Goal: Information Seeking & Learning: Learn about a topic

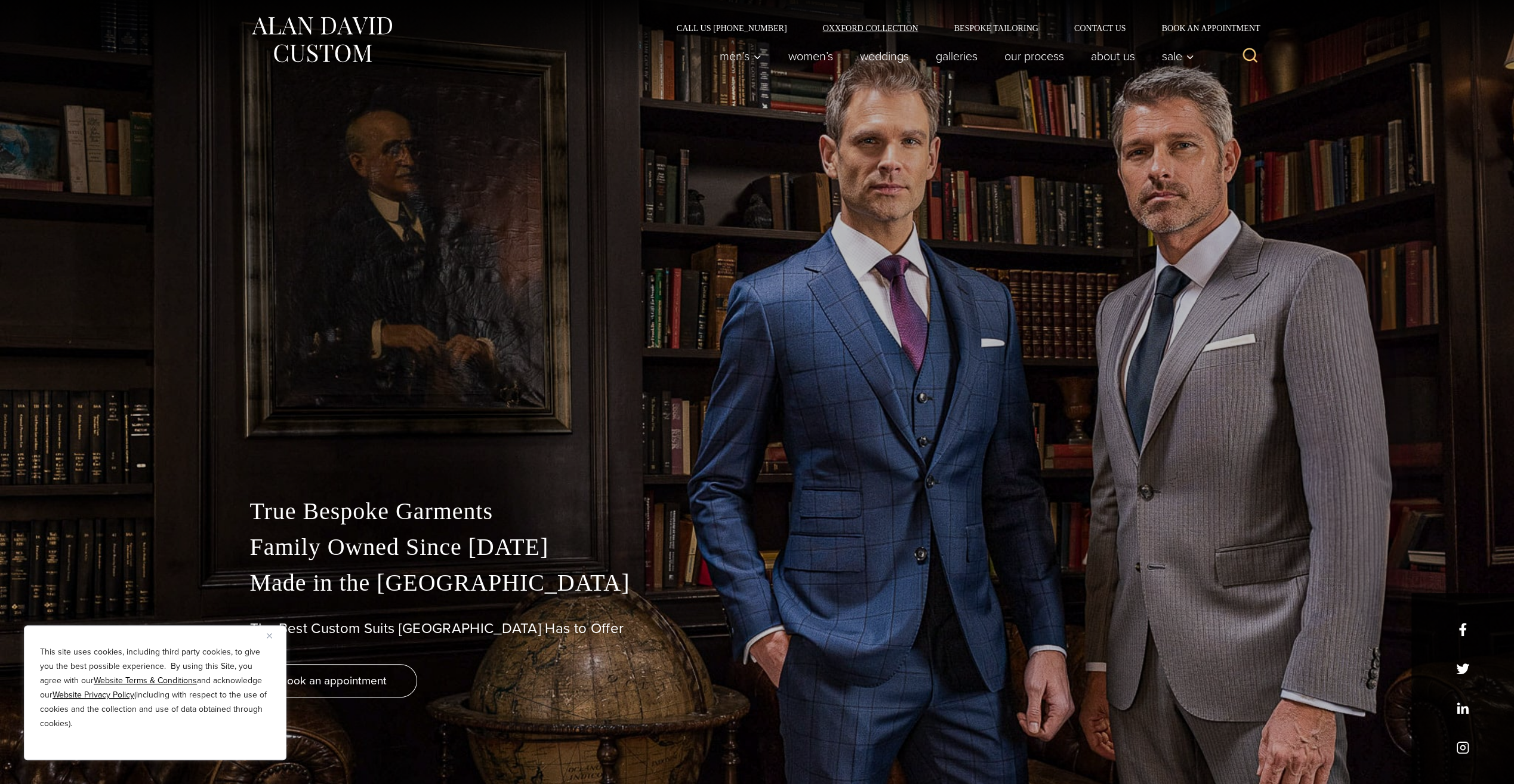
click at [878, 26] on link "Oxxford Collection" at bounding box center [870, 28] width 131 height 9
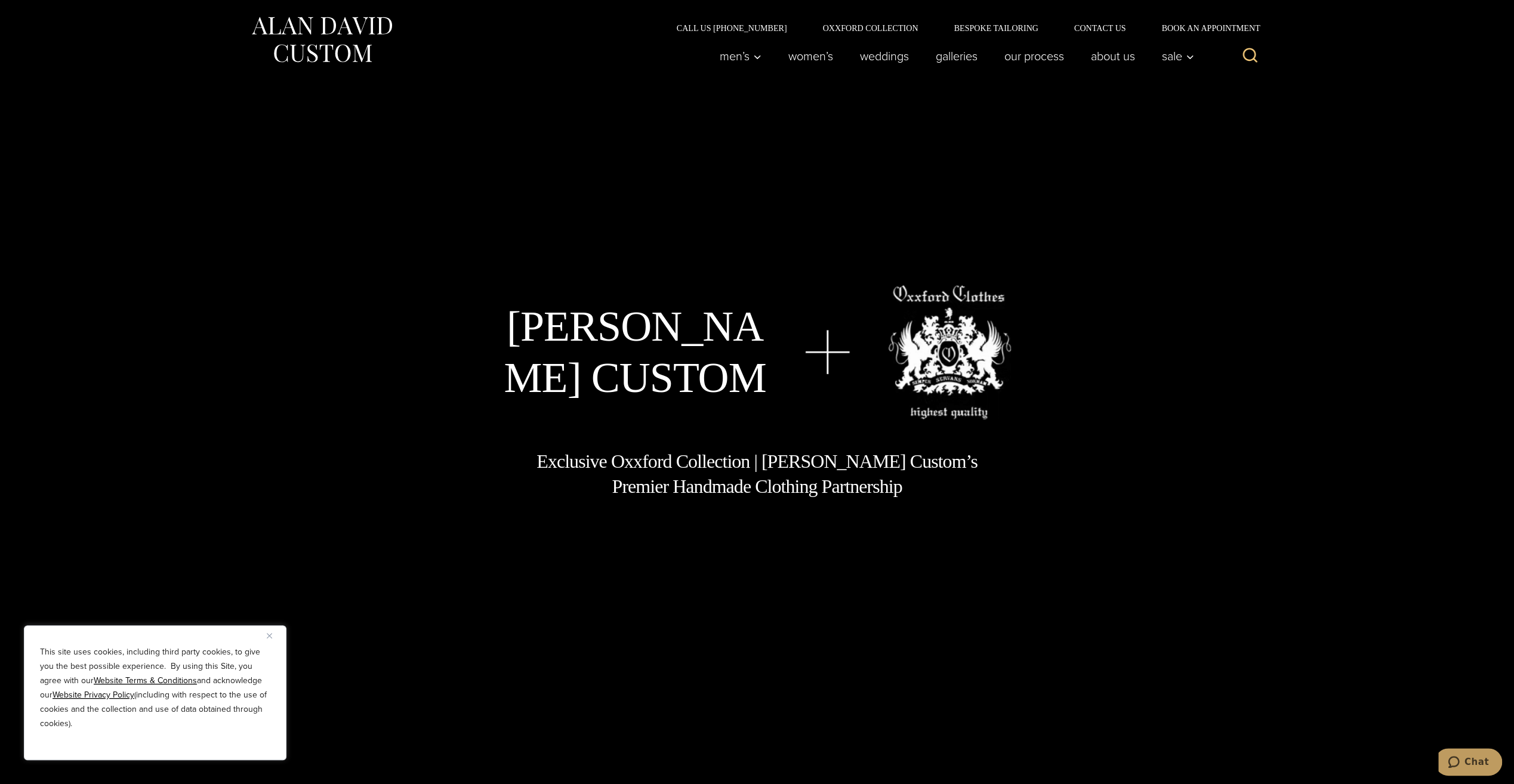
click at [269, 636] on img "Close" at bounding box center [269, 635] width 5 height 5
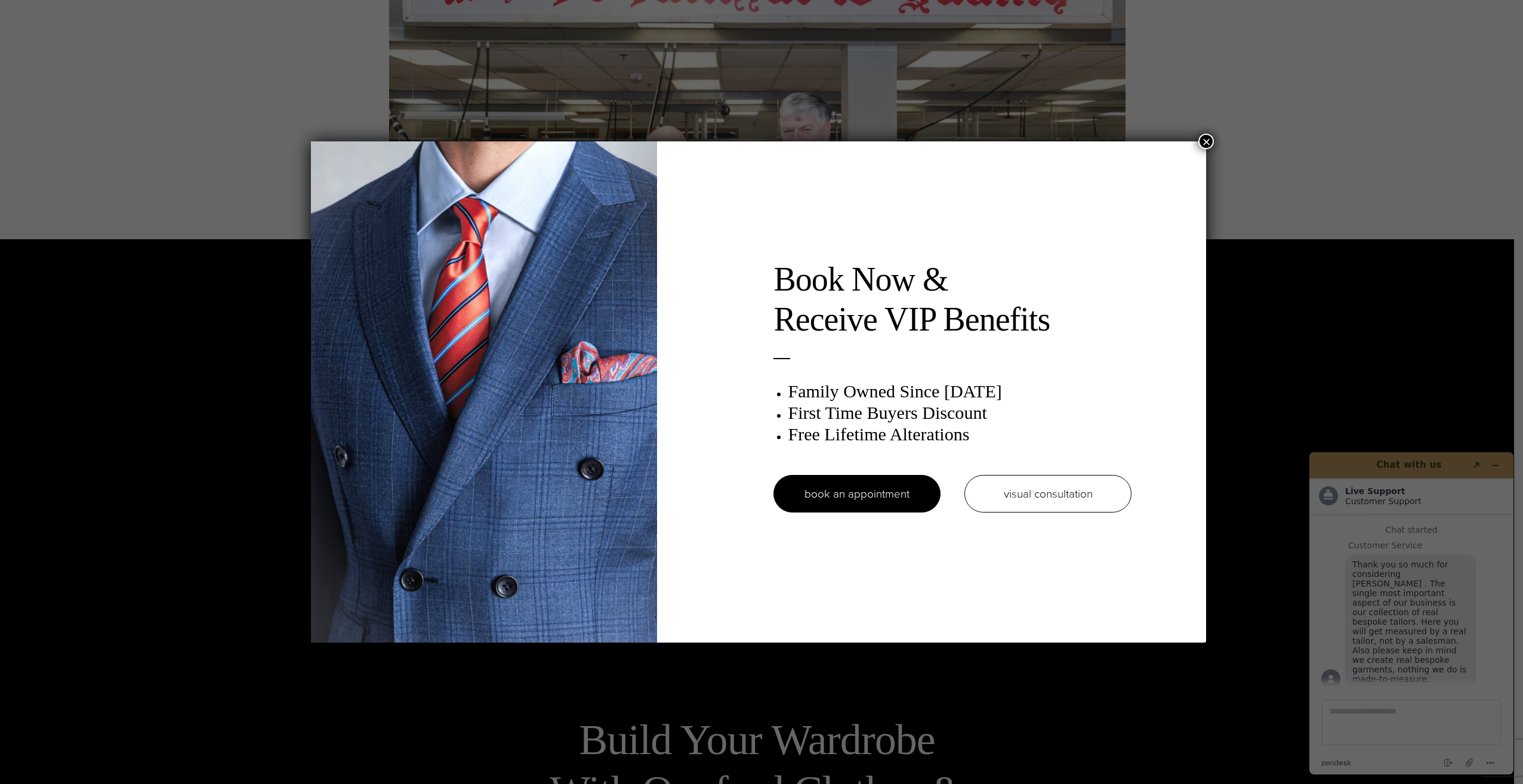
click at [1206, 140] on button "×" at bounding box center [1206, 141] width 16 height 16
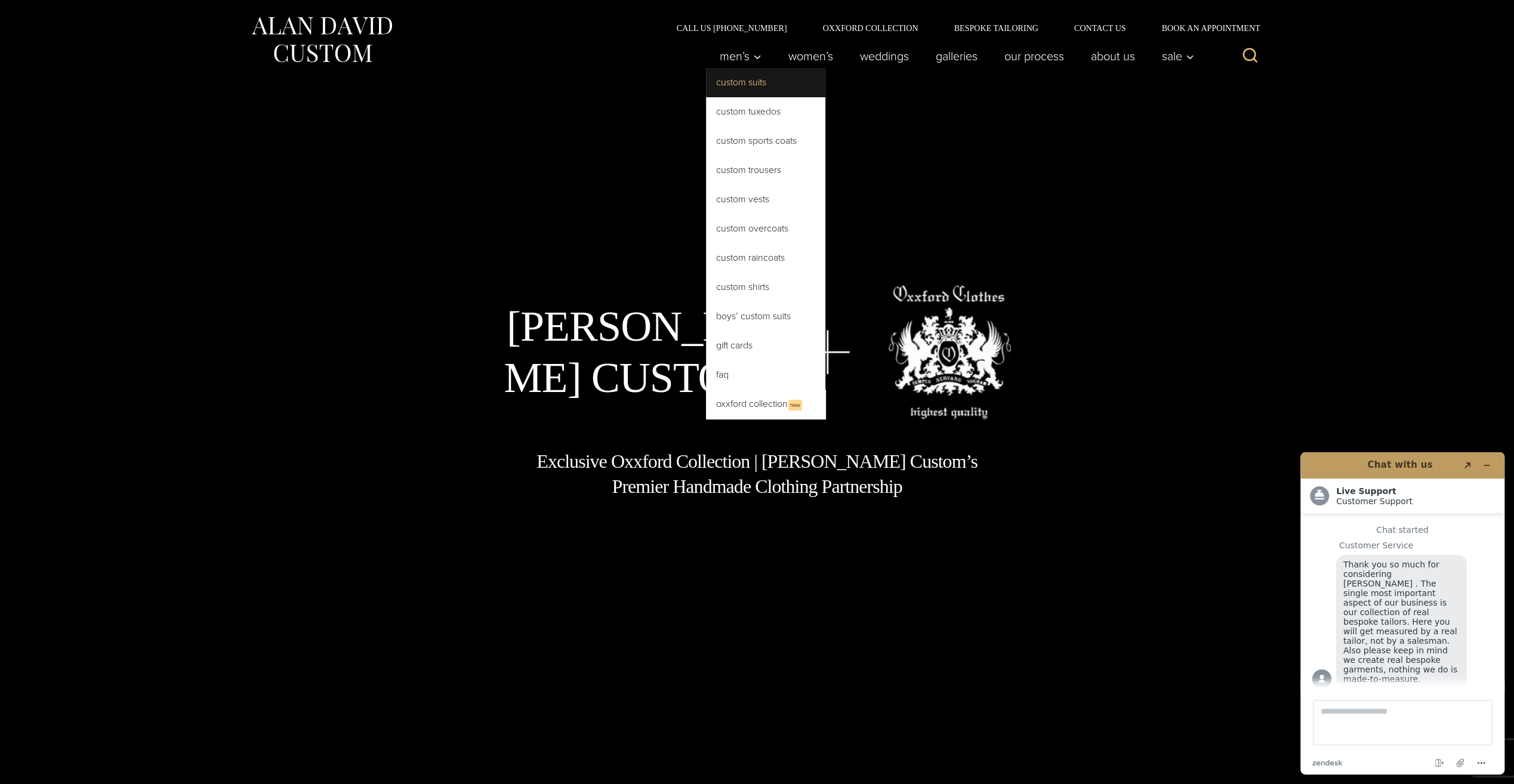
click at [750, 78] on link "Custom Suits" at bounding box center [766, 82] width 119 height 29
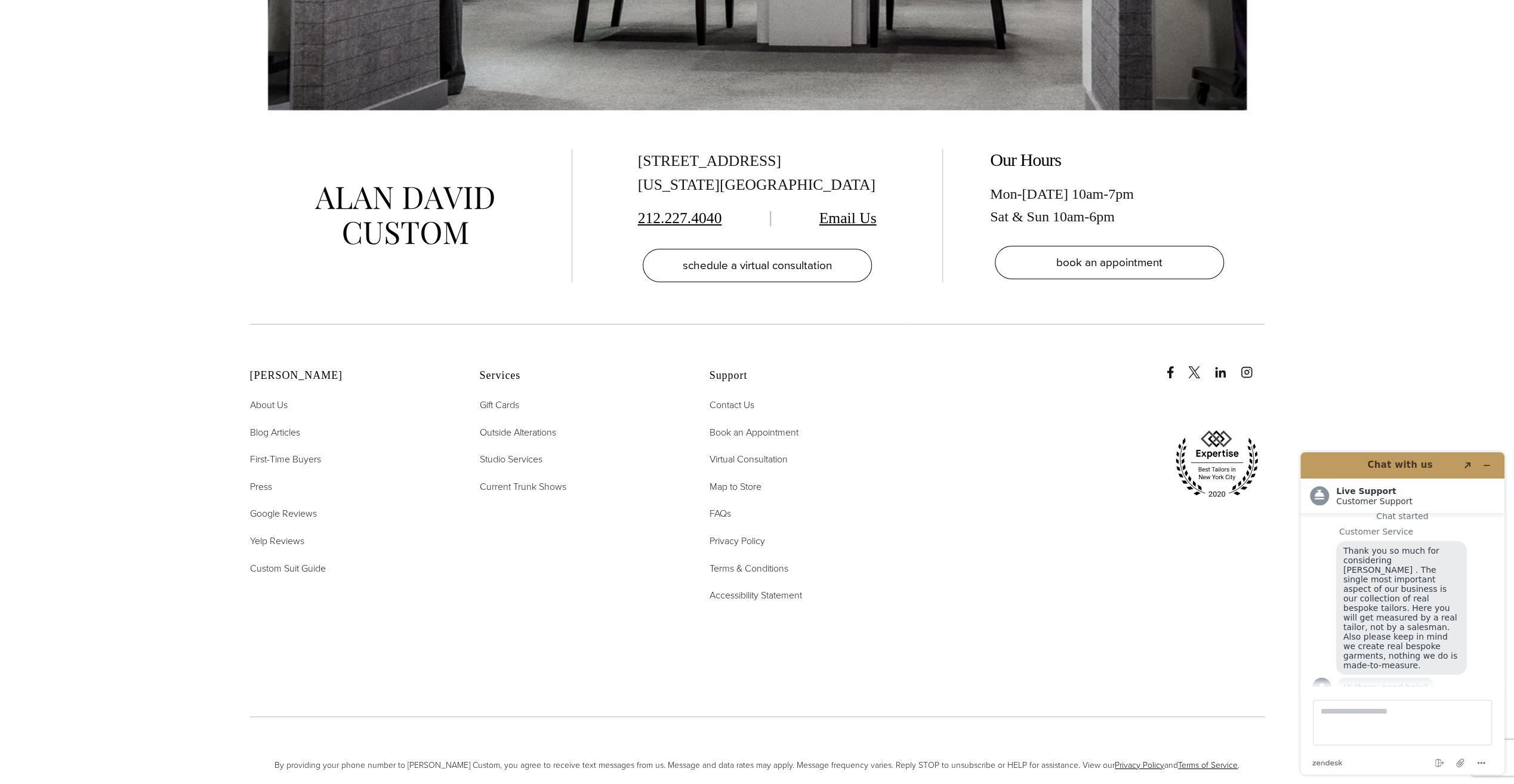
scroll to position [8650, 0]
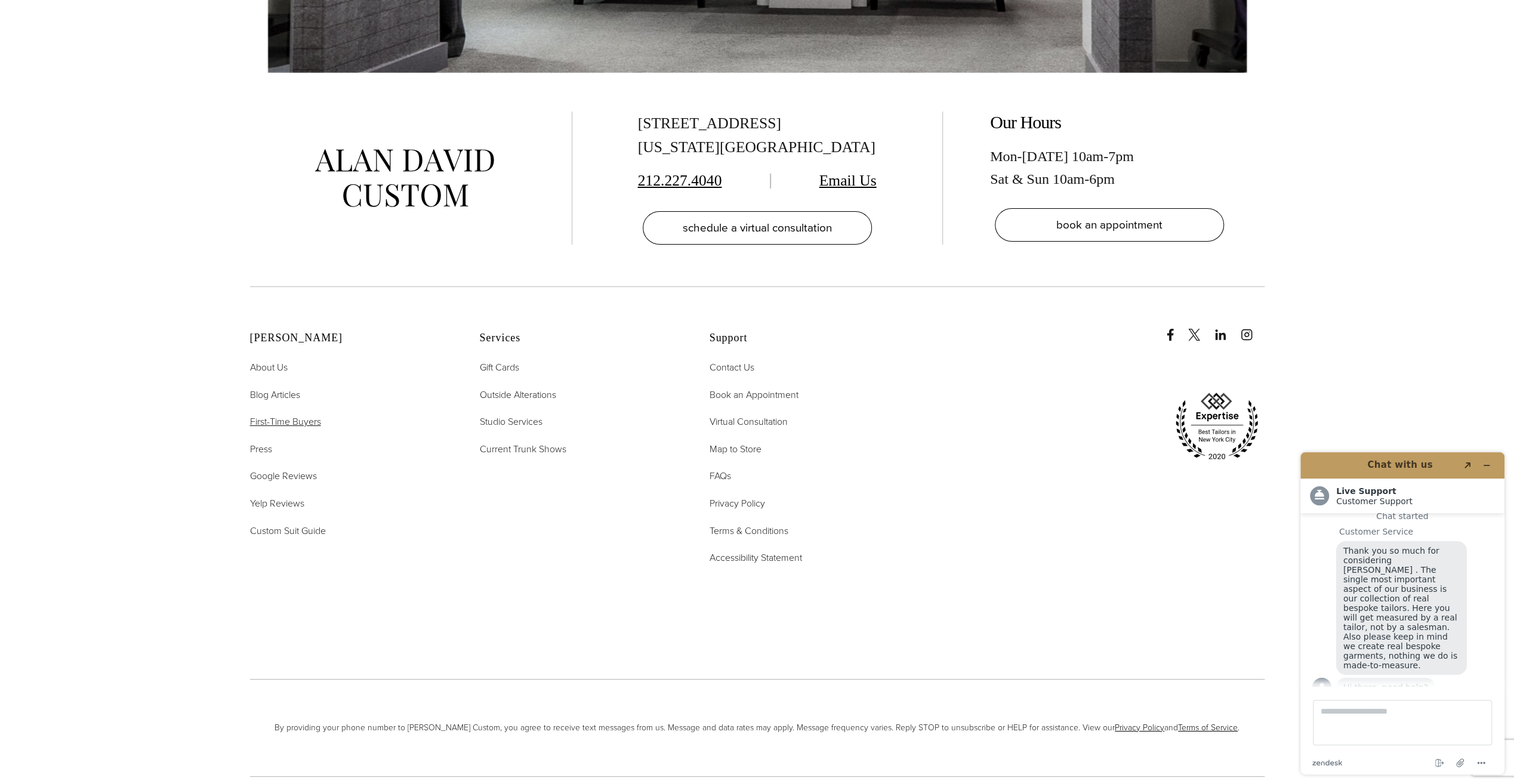
click at [306, 415] on span "First-Time Buyers" at bounding box center [285, 422] width 71 height 14
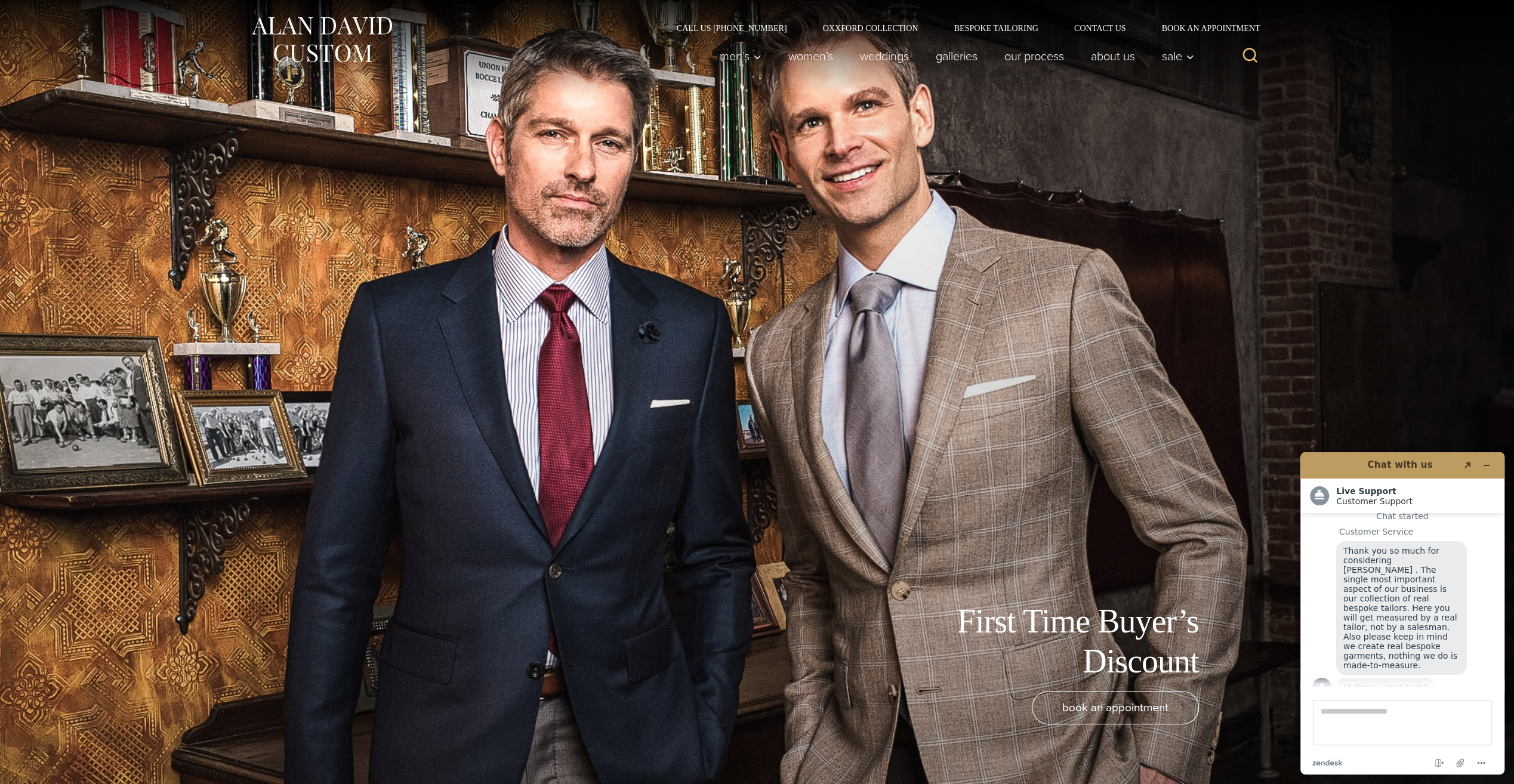
scroll to position [238, 0]
